Goal: Information Seeking & Learning: Check status

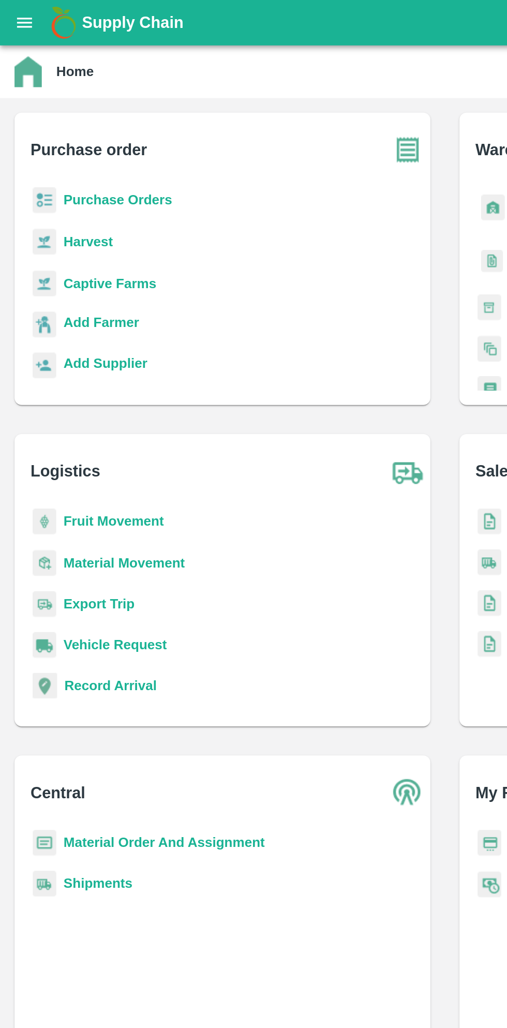
click at [17, 14] on icon "open drawer" at bounding box center [14, 13] width 9 height 6
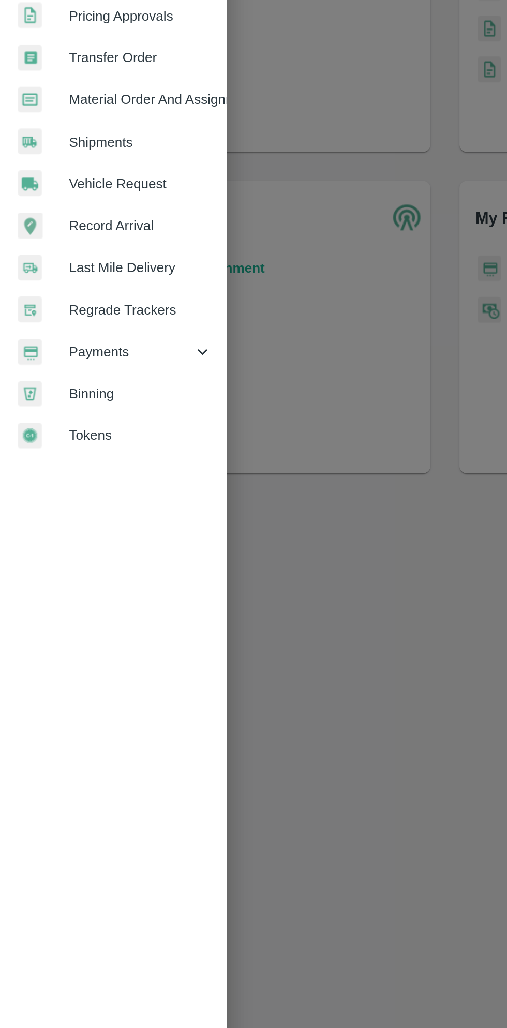
click at [118, 528] on icon at bounding box center [115, 527] width 11 height 11
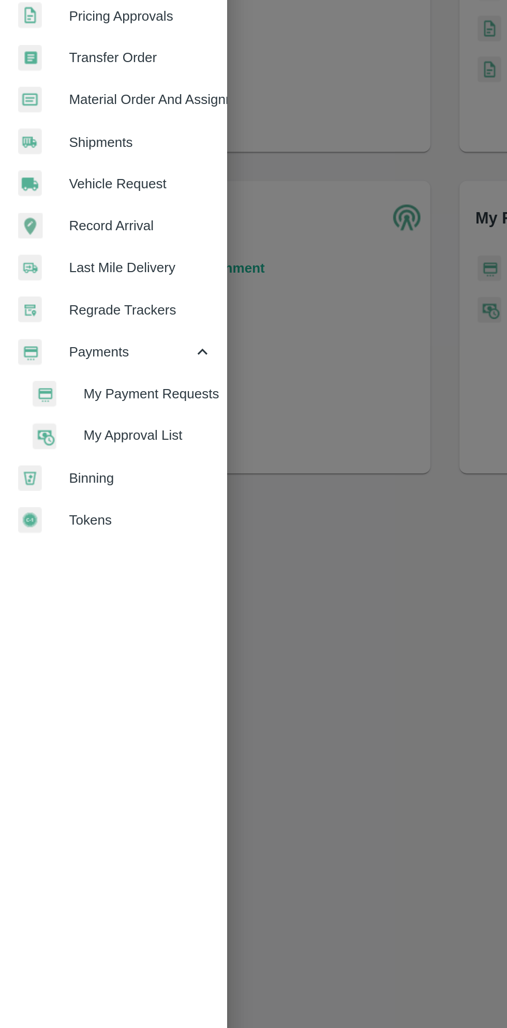
click at [105, 552] on span "My Payment Requests" at bounding box center [84, 551] width 73 height 11
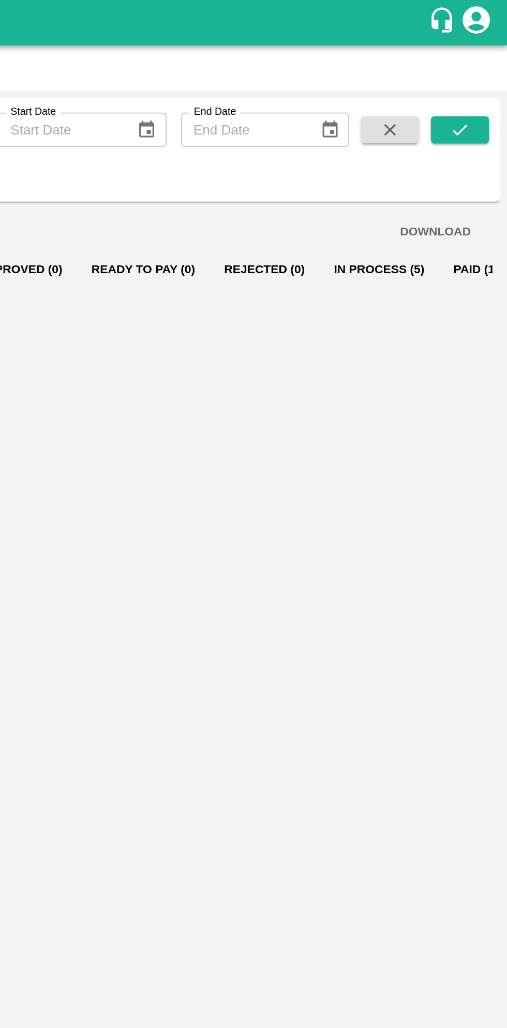
click at [421, 156] on button "In Process (5)" at bounding box center [434, 153] width 68 height 25
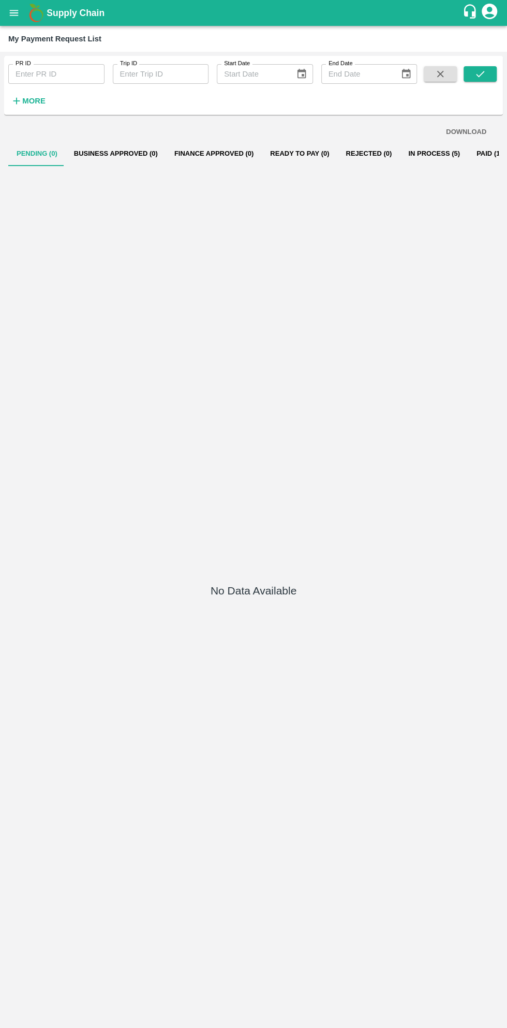
click at [424, 154] on button "In Process (5)" at bounding box center [434, 153] width 68 height 25
